Goal: Information Seeking & Learning: Understand process/instructions

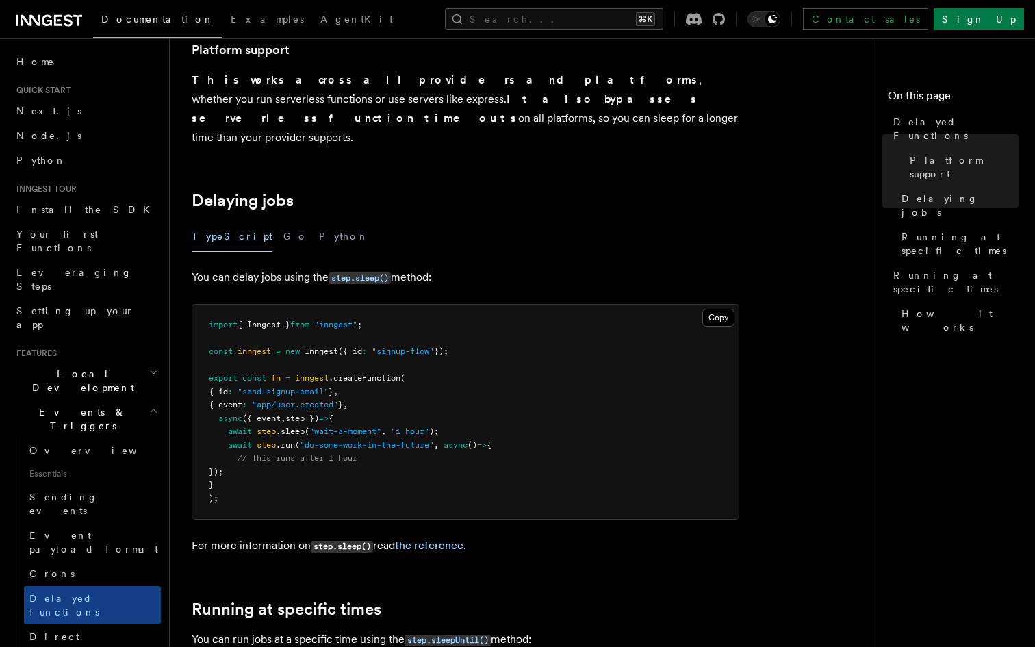
scroll to position [330, 0]
click at [309, 413] on span "step })" at bounding box center [302, 418] width 34 height 10
click at [365, 472] on pre "import { Inngest } from "inngest" ; const inngest = new Inngest ({ id : "signup…" at bounding box center [465, 411] width 546 height 214
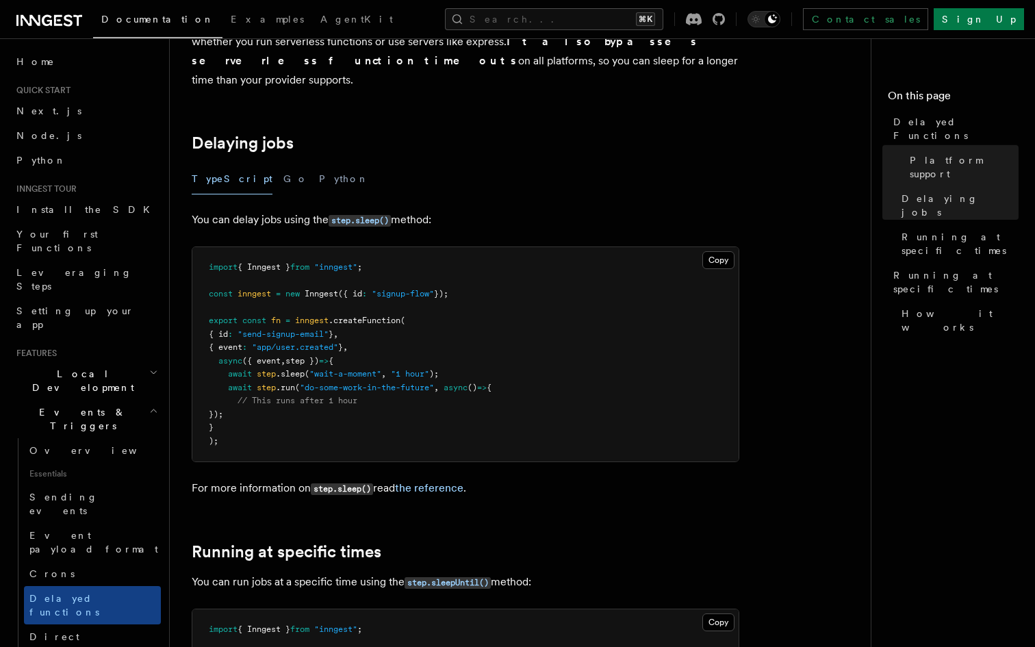
scroll to position [366, 0]
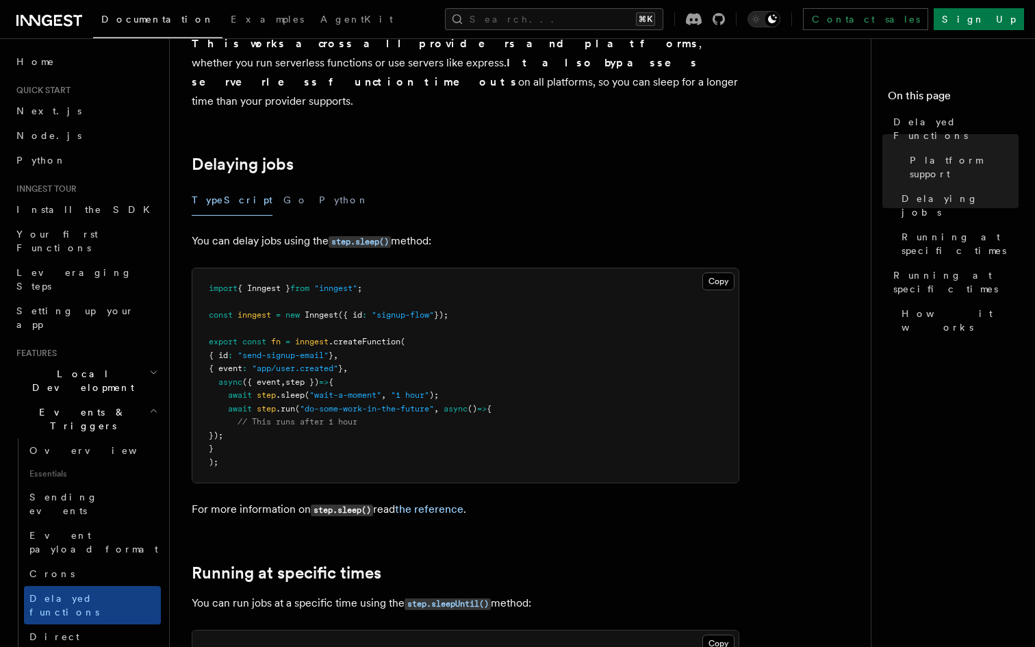
click at [323, 364] on span ""app/user.created"" at bounding box center [295, 369] width 86 height 10
click at [318, 377] on span "step })" at bounding box center [302, 382] width 34 height 10
click at [308, 377] on span "step })" at bounding box center [302, 382] width 34 height 10
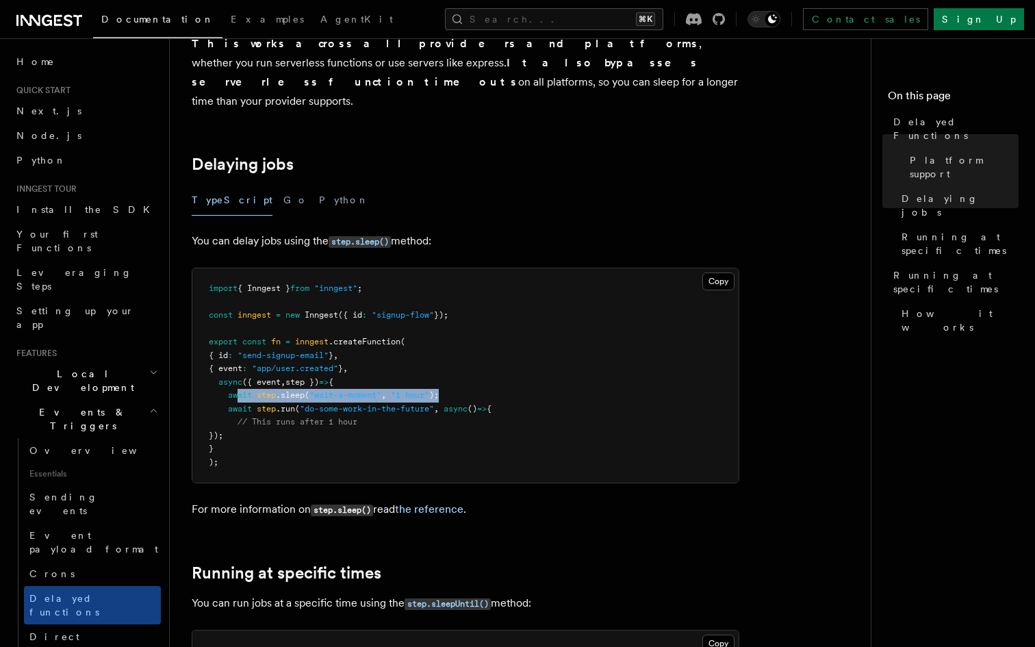
drag, startPoint x: 459, startPoint y: 381, endPoint x: 238, endPoint y: 380, distance: 221.8
click at [238, 380] on pre "import { Inngest } from "inngest" ; const inngest = new Inngest ({ id : "signup…" at bounding box center [465, 375] width 546 height 214
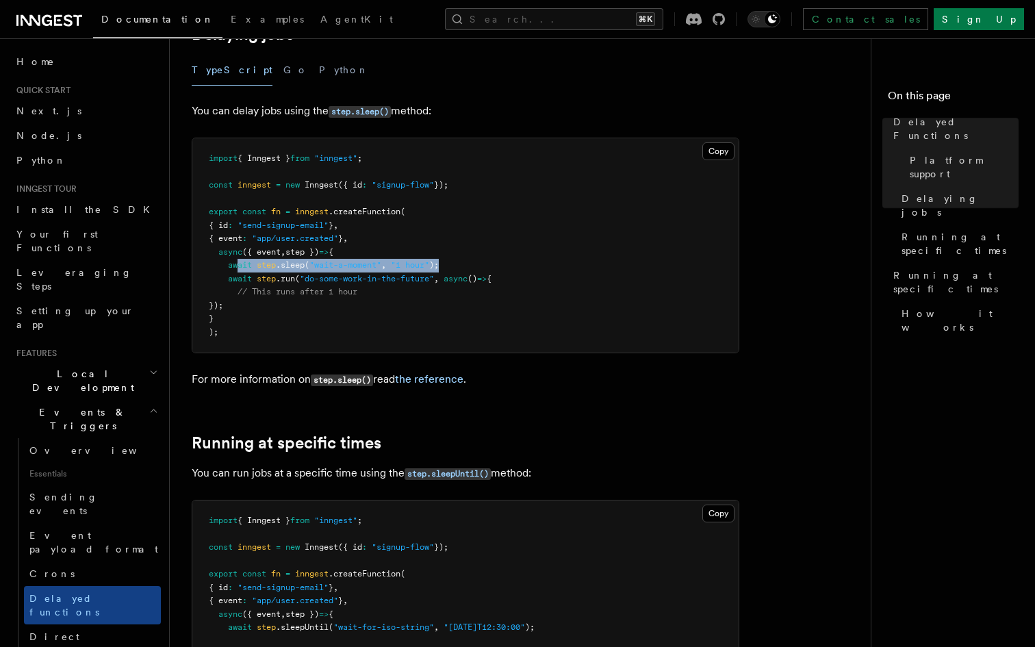
scroll to position [662, 0]
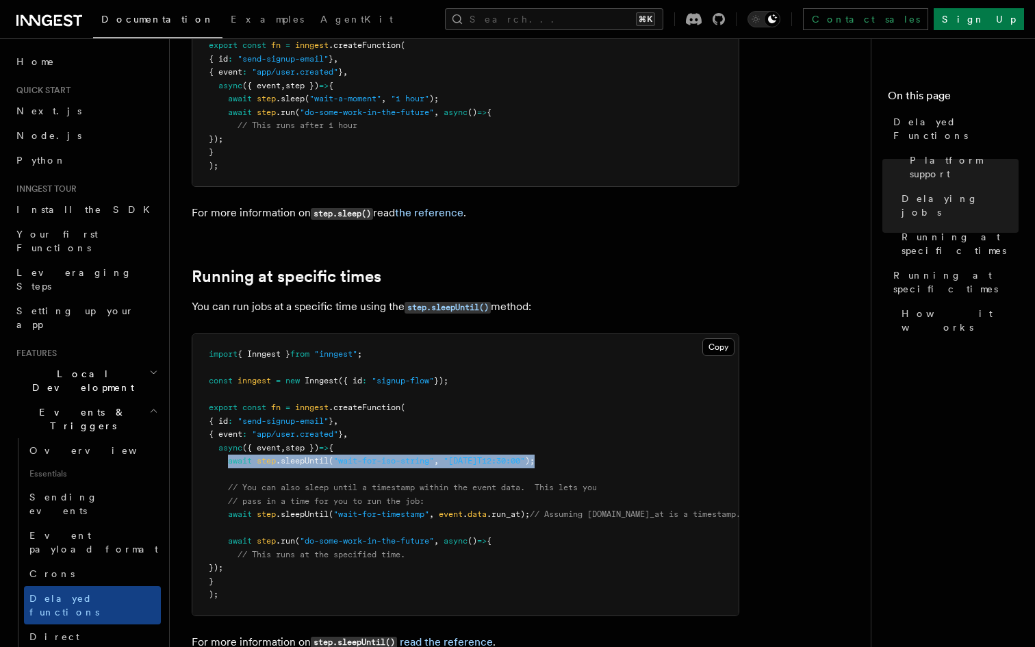
drag, startPoint x: 589, startPoint y: 445, endPoint x: 227, endPoint y: 442, distance: 361.5
click at [227, 442] on pre "import { Inngest } from "inngest" ; const inngest = new Inngest ({ id : "signup…" at bounding box center [465, 474] width 546 height 281
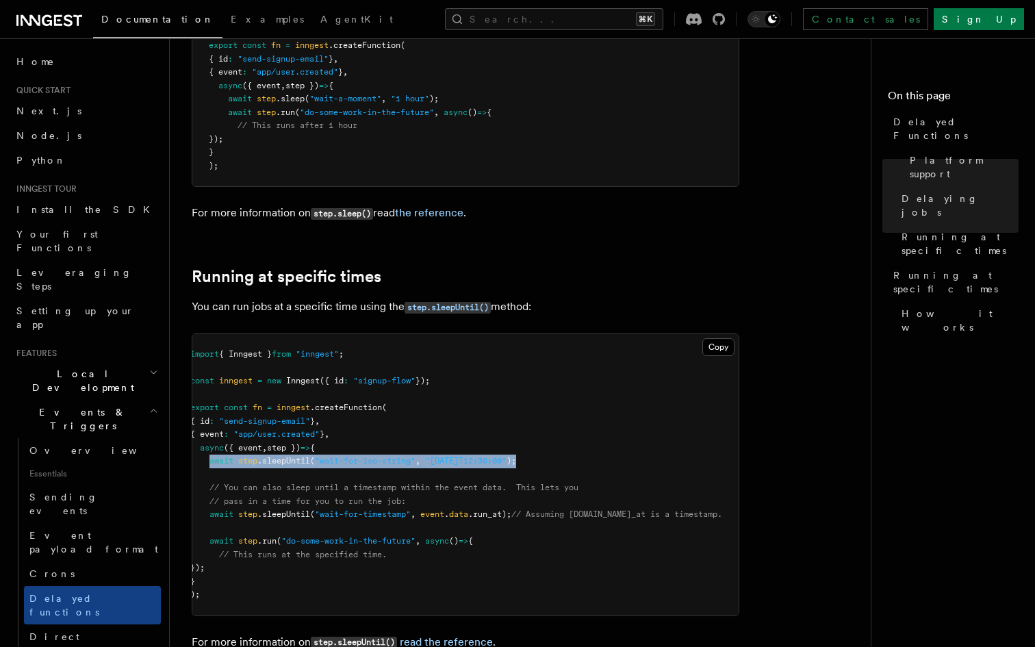
scroll to position [0, 0]
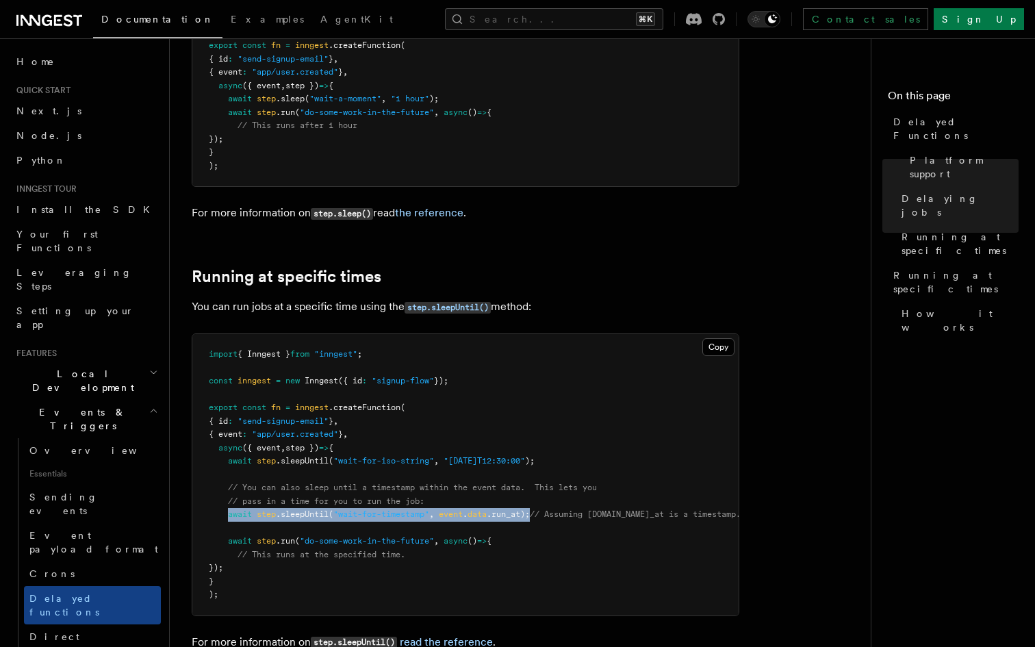
drag, startPoint x: 540, startPoint y: 498, endPoint x: 229, endPoint y: 501, distance: 310.8
click at [229, 509] on span "await step .sleepUntil ( "wait-for-timestamp" , event . data .run_at); // Assum…" at bounding box center [475, 514] width 532 height 10
copy span "await step .sleepUntil ( "wait-for-timestamp" , event . data .run_at);"
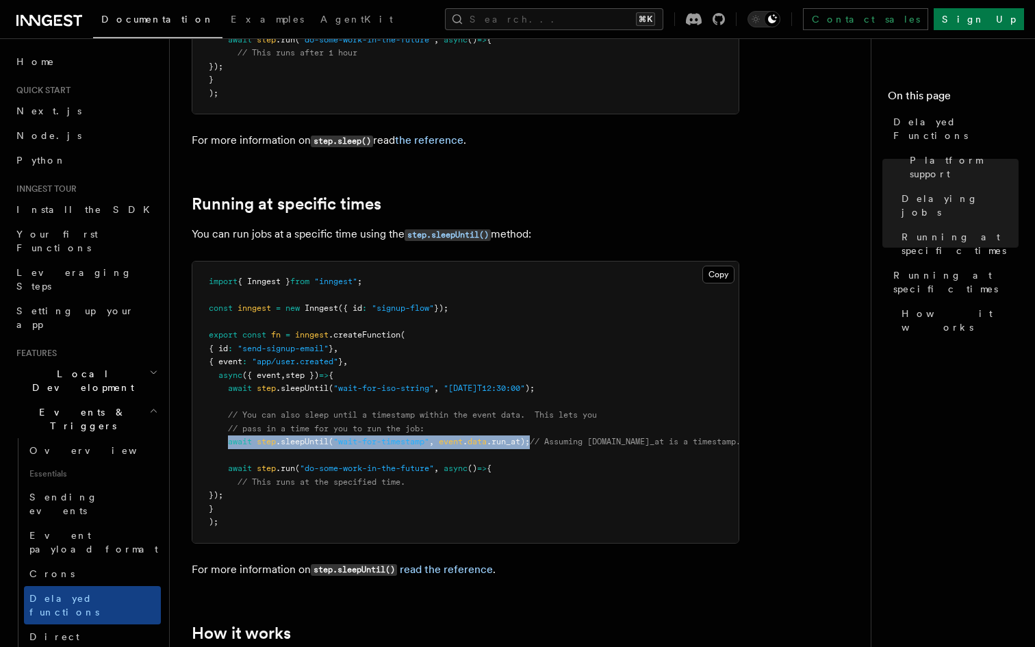
scroll to position [788, 0]
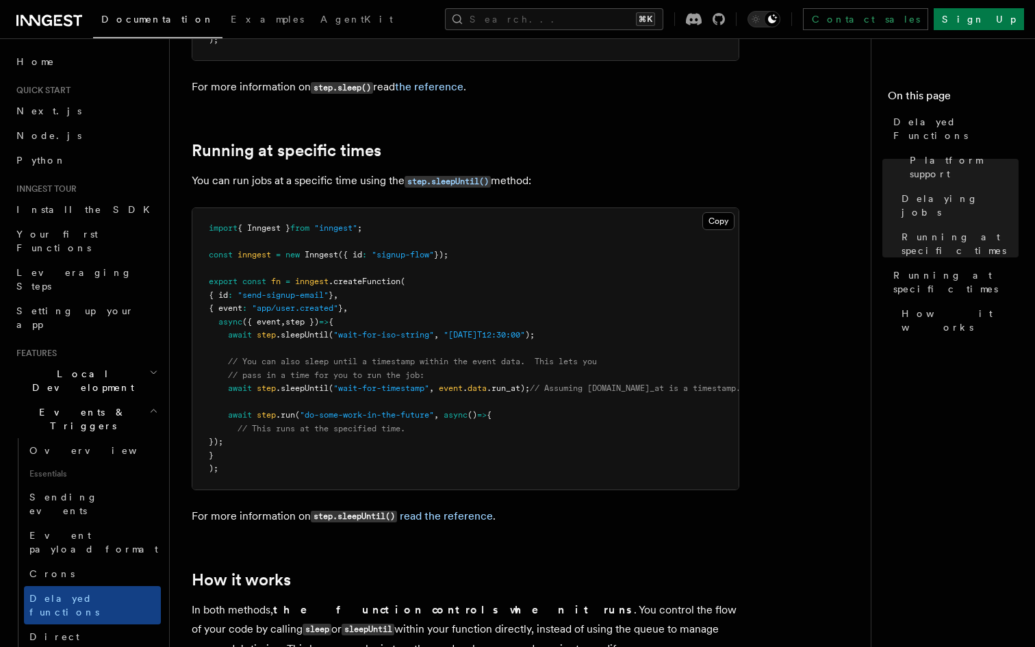
click at [454, 335] on pre "import { Inngest } from "inngest" ; const inngest = new Inngest ({ id : "signup…" at bounding box center [465, 348] width 546 height 281
